Goal: Task Accomplishment & Management: Complete application form

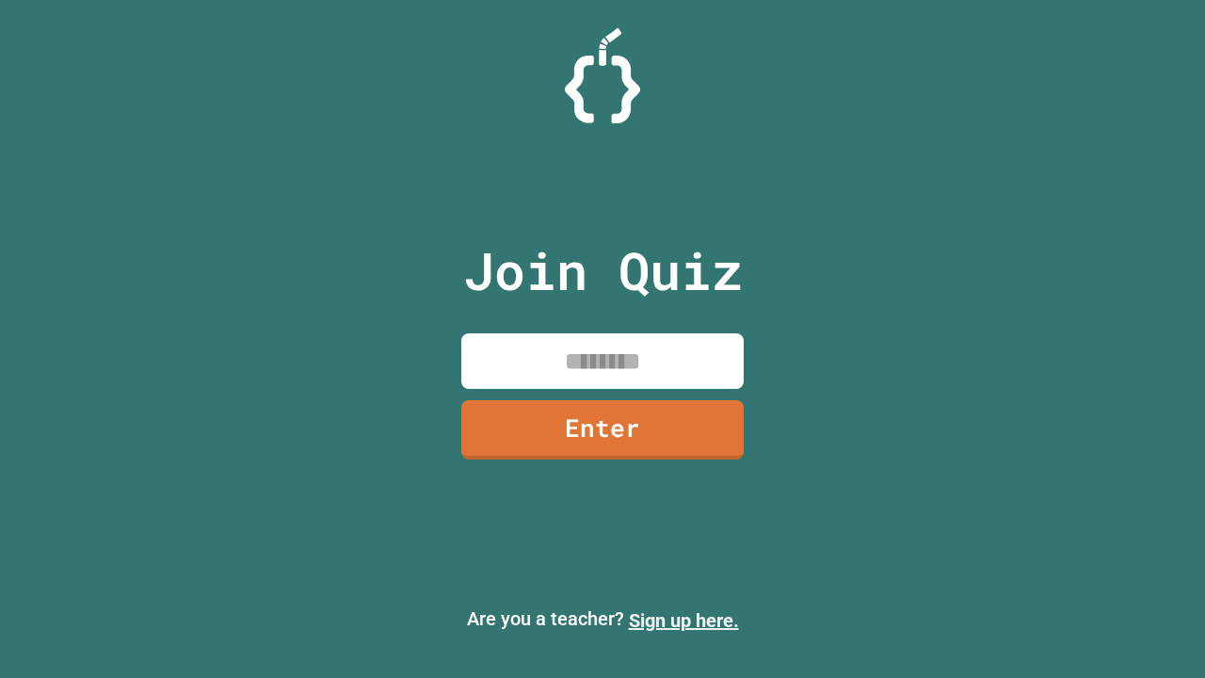
click at [684, 620] on link "Sign up here." at bounding box center [684, 620] width 110 height 23
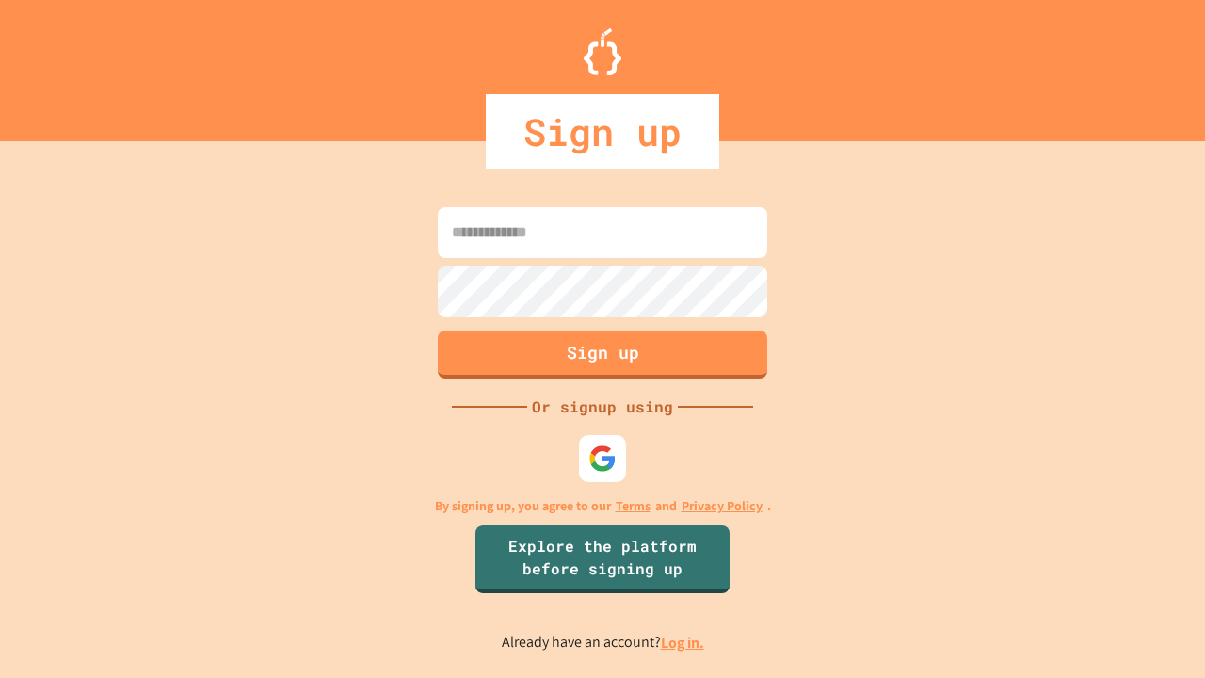
click at [684, 642] on link "Log in." at bounding box center [682, 643] width 43 height 20
